Goal: Task Accomplishment & Management: Manage account settings

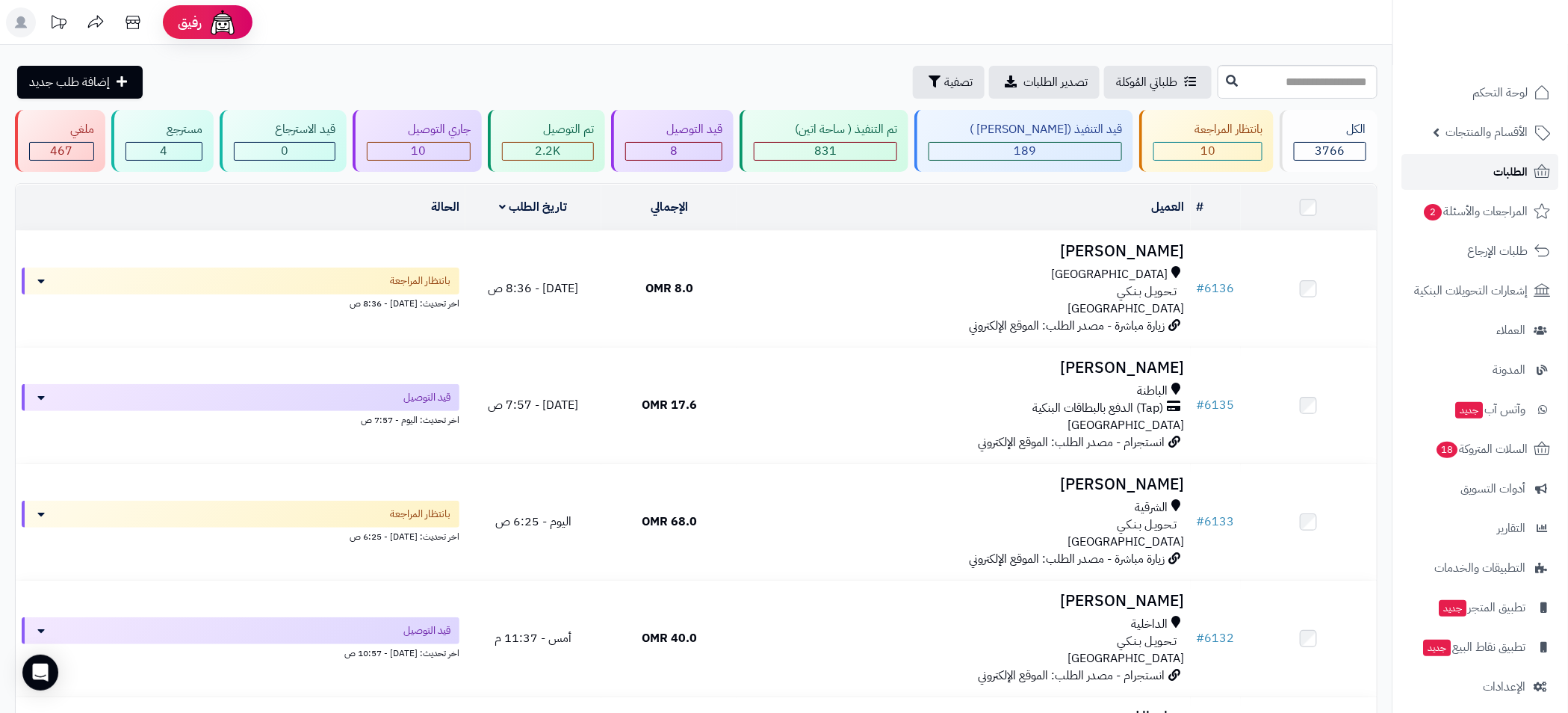
click at [1491, 178] on link "الطلبات" at bounding box center [1480, 171] width 157 height 36
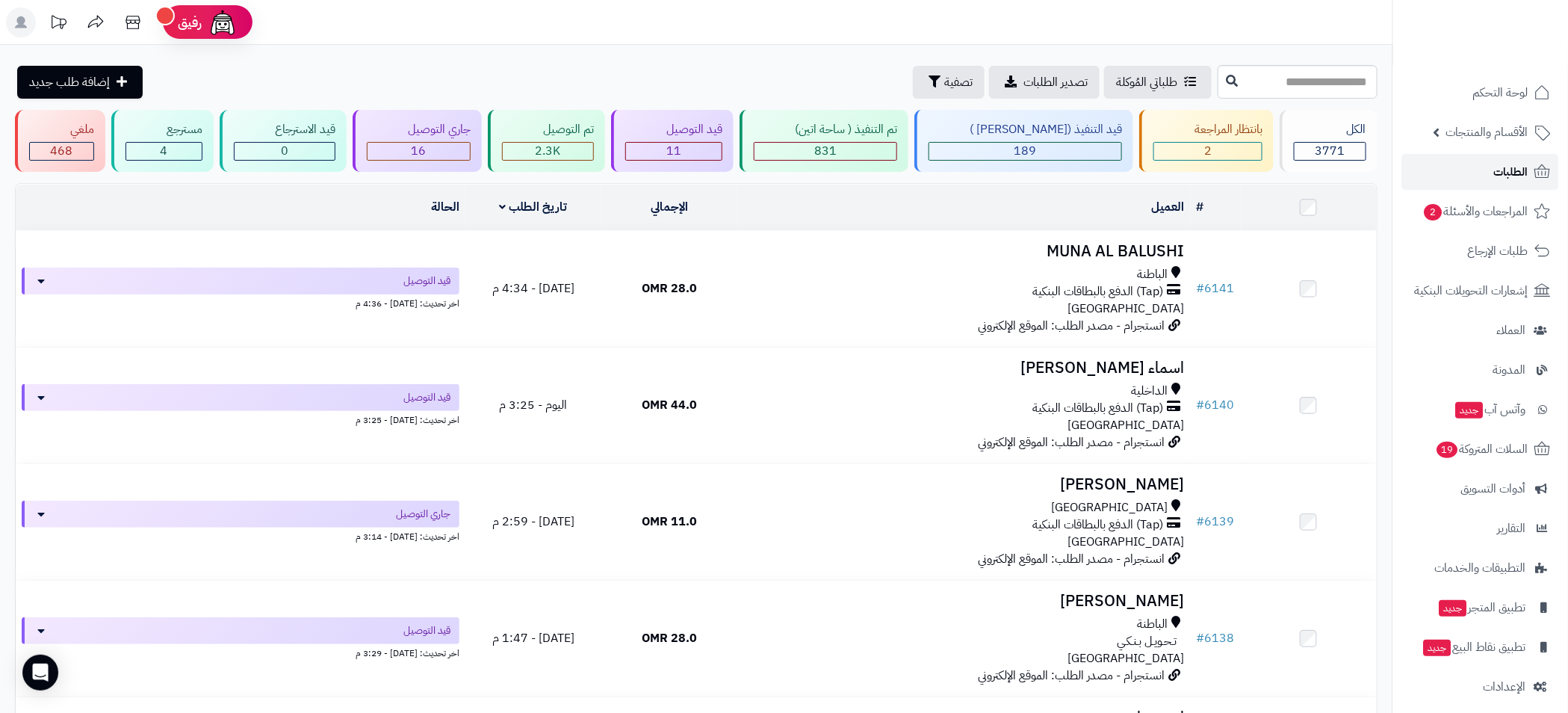
click at [1493, 169] on span "الطلبات" at bounding box center [1510, 171] width 34 height 21
